Goal: Information Seeking & Learning: Learn about a topic

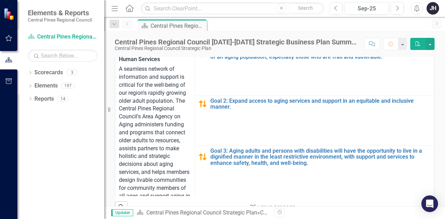
scroll to position [35, 0]
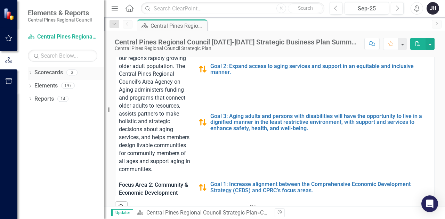
click at [31, 73] on icon "Dropdown" at bounding box center [30, 74] width 5 height 4
click at [34, 85] on icon "Dropdown" at bounding box center [33, 85] width 5 height 4
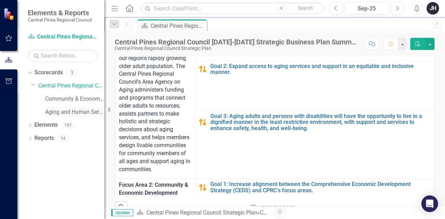
click at [53, 111] on link "Aging and Human Services" at bounding box center [74, 112] width 59 height 8
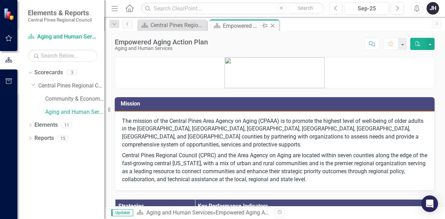
click at [229, 28] on div "Empowered Aging Action Plan" at bounding box center [241, 26] width 37 height 9
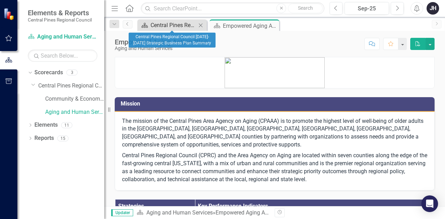
click at [158, 24] on div "Central Pines Regional Council [DATE]-[DATE] Strategic Business Plan Summary" at bounding box center [173, 25] width 46 height 9
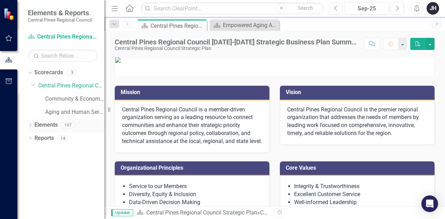
click at [29, 124] on icon "Dropdown" at bounding box center [30, 126] width 5 height 4
click at [51, 141] on link "Goal Goals" at bounding box center [50, 138] width 24 height 8
click at [32, 138] on icon "Dropdown" at bounding box center [33, 139] width 5 height 4
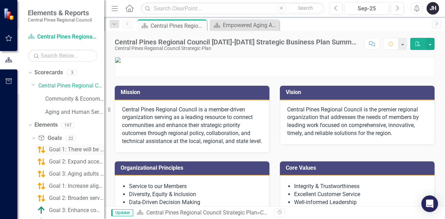
click at [59, 150] on div "Goal 1: There will be a sufficient and well-trained workforce that can support …" at bounding box center [76, 150] width 55 height 6
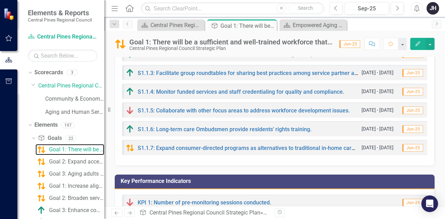
scroll to position [174, 0]
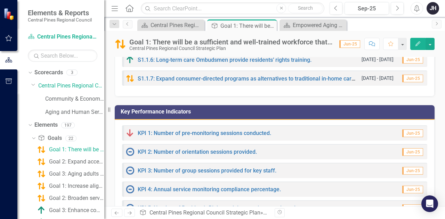
click at [374, 134] on div "KPI 1: Number of pre-monitoring sessions conducted. Jun-25" at bounding box center [274, 132] width 305 height 15
click at [403, 132] on span "Jun-25" at bounding box center [412, 134] width 21 height 8
click at [254, 133] on link "KPI 1: Number of pre-monitoring sessions conducted." at bounding box center [204, 133] width 133 height 7
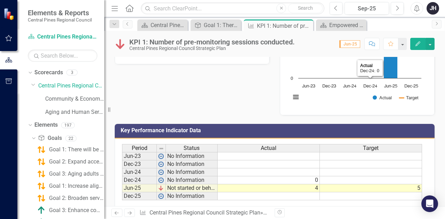
scroll to position [139, 0]
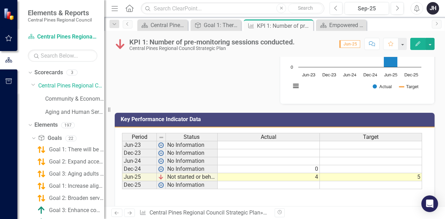
click at [294, 183] on td at bounding box center [268, 185] width 102 height 8
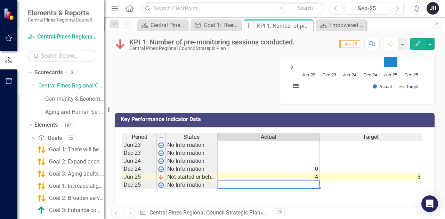
click at [275, 190] on div "Period Status Actual Target Jun-23 No Information Dec-23 No Information Jun-24 …" at bounding box center [274, 167] width 305 height 69
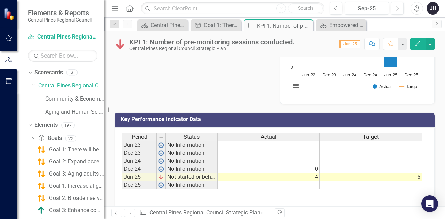
click at [122, 187] on div "Period Status Actual Target Jun-23 No Information Dec-23 No Information Jun-24 …" at bounding box center [122, 161] width 0 height 56
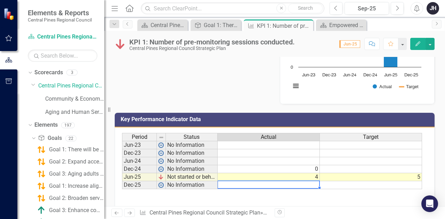
scroll to position [151, 0]
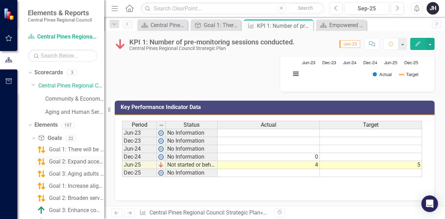
click at [68, 161] on div "Goal 2: Expand access to aging services and support in an equitable and inclusi…" at bounding box center [76, 162] width 55 height 6
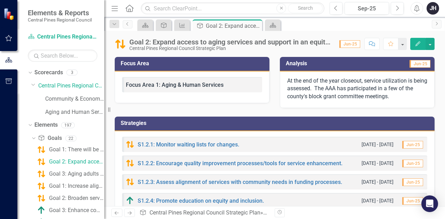
click at [297, 142] on div "S1.2.1: Monitor waiting lists for changes. [DATE] - [DATE] Jun-25" at bounding box center [274, 144] width 305 height 15
click at [212, 143] on link "S1.2.1: Monitor waiting lists for changes." at bounding box center [188, 144] width 101 height 7
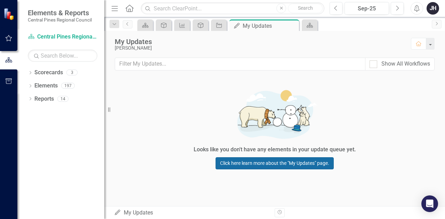
click at [239, 163] on link "Click here learn more about the "My Updates" page." at bounding box center [274, 163] width 118 height 12
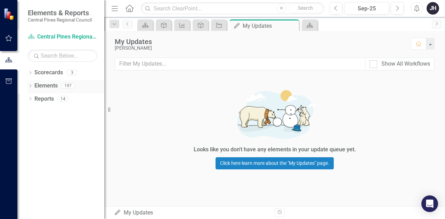
click at [28, 84] on div "Dropdown" at bounding box center [30, 87] width 5 height 6
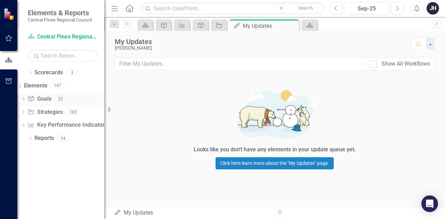
click at [51, 101] on link "Goal Goals" at bounding box center [39, 99] width 24 height 8
